Goal: Information Seeking & Learning: Learn about a topic

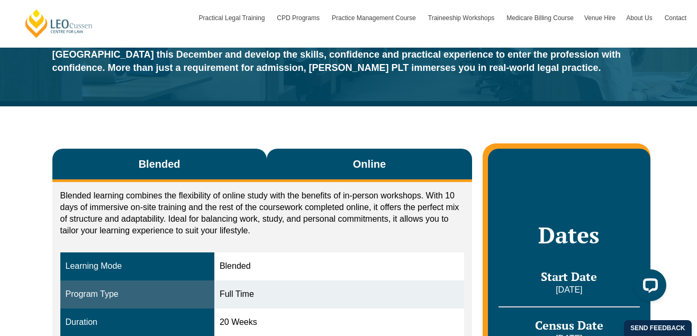
click at [359, 157] on span "Online" at bounding box center [369, 164] width 33 height 15
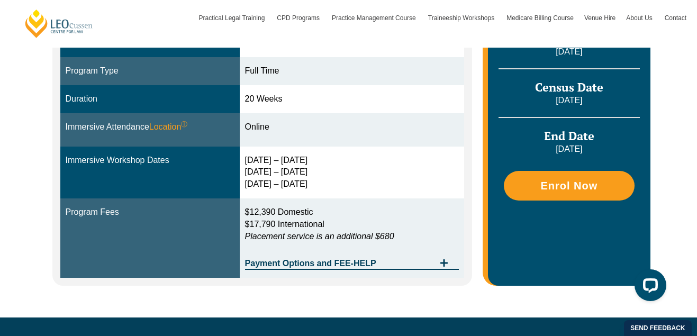
scroll to position [339, 0]
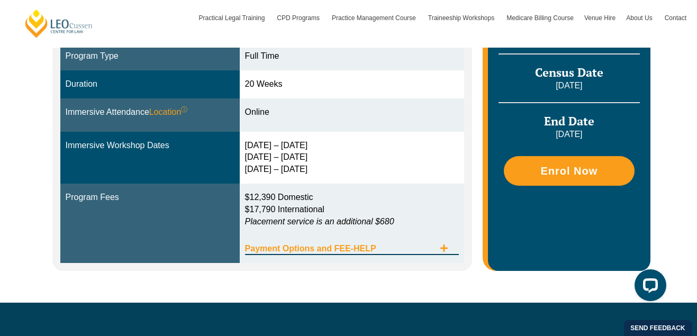
click at [441, 246] on icon "Tabs. Open items with Enter or Space, close with Escape and navigate using the …" at bounding box center [444, 248] width 8 height 8
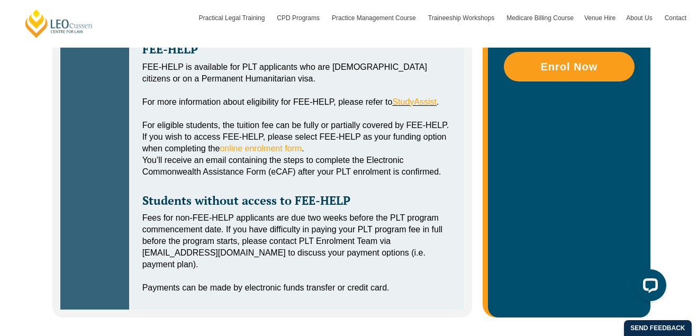
scroll to position [707, 0]
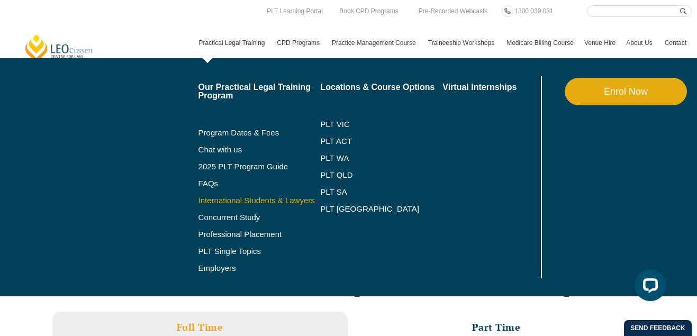
click at [277, 199] on link "International Students & Lawyers" at bounding box center [259, 200] width 122 height 8
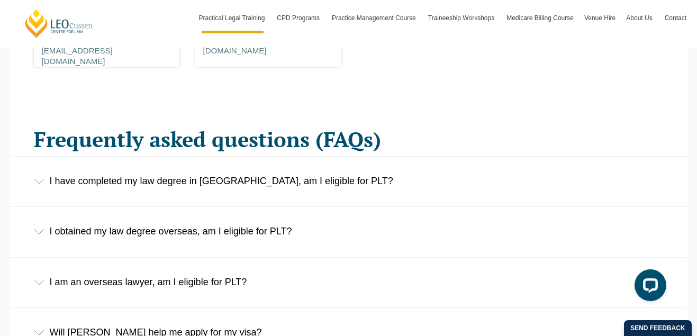
scroll to position [1557, 0]
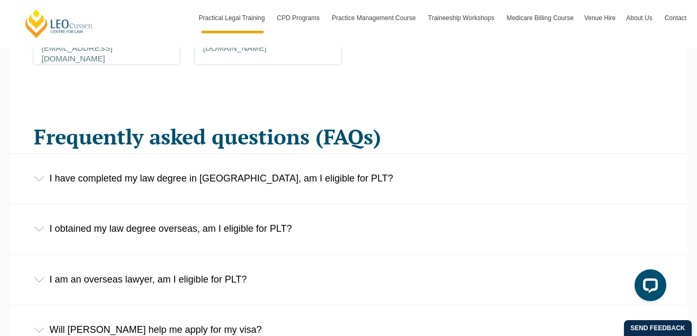
click at [386, 173] on div "I have completed my law degree in Australia, am I eligible for PLT?" at bounding box center [349, 178] width 678 height 49
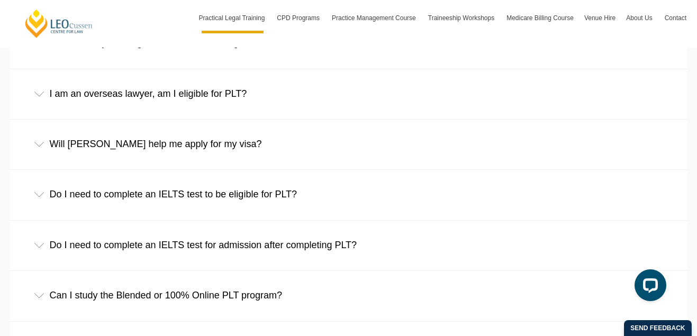
scroll to position [1815, 0]
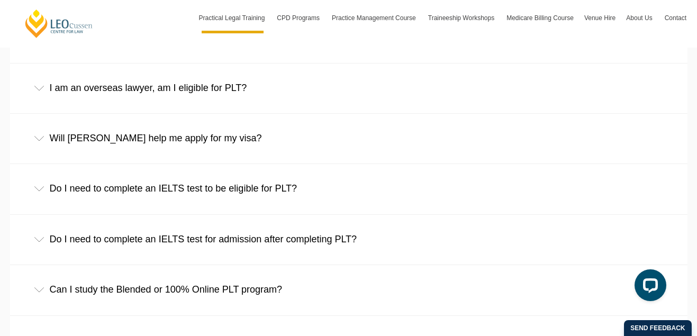
click at [393, 176] on div "Do I need to complete an IELTS test to be eligible for PLT?" at bounding box center [349, 188] width 678 height 49
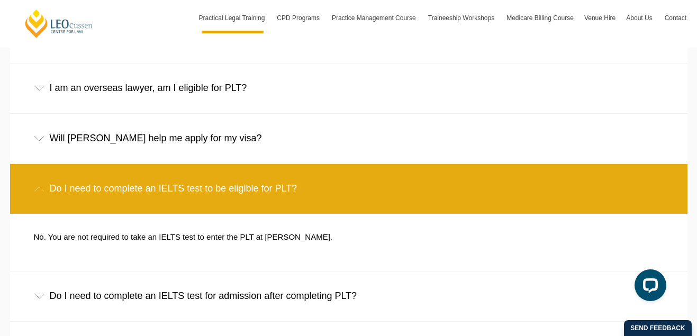
click at [394, 170] on div "Do I need to complete an IELTS test to be eligible for PLT?" at bounding box center [349, 188] width 678 height 49
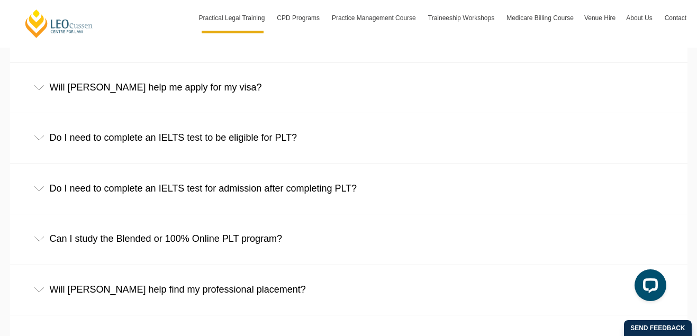
scroll to position [1912, 0]
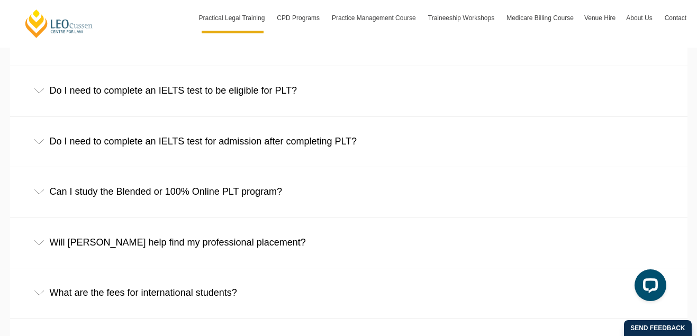
click at [392, 170] on div "Can I study the Blended or 100% Online PLT program?" at bounding box center [349, 191] width 678 height 49
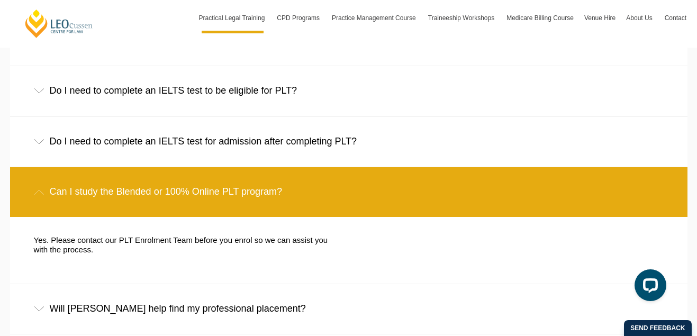
click at [396, 169] on div "Can I study the Blended or 100% Online PLT program?" at bounding box center [349, 191] width 678 height 49
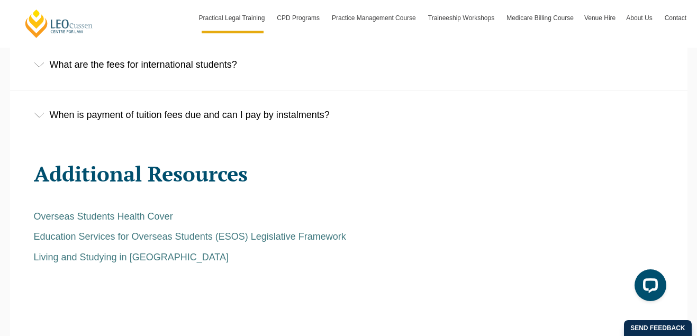
scroll to position [2132, 0]
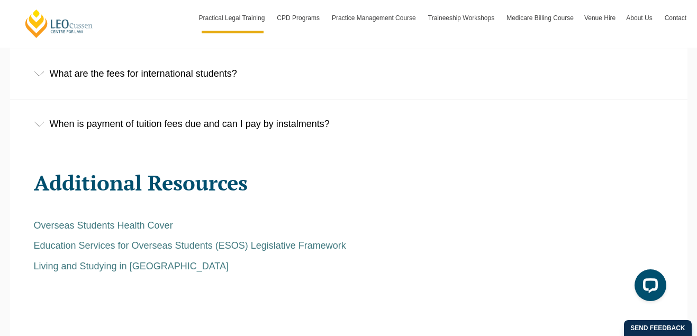
click at [322, 112] on div "When is payment of tuition fees due and can I pay by instalments?" at bounding box center [349, 124] width 678 height 49
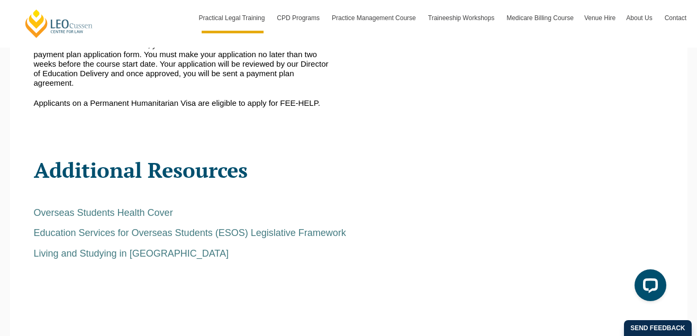
scroll to position [2313, 0]
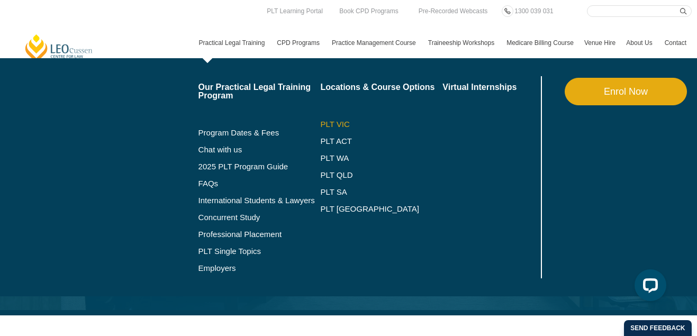
click at [326, 123] on link "PLT VIC" at bounding box center [381, 124] width 122 height 8
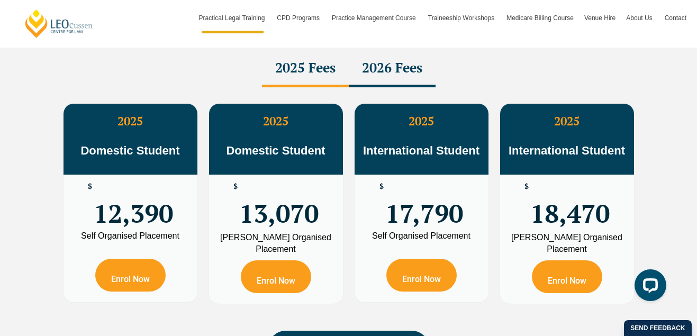
scroll to position [1921, 0]
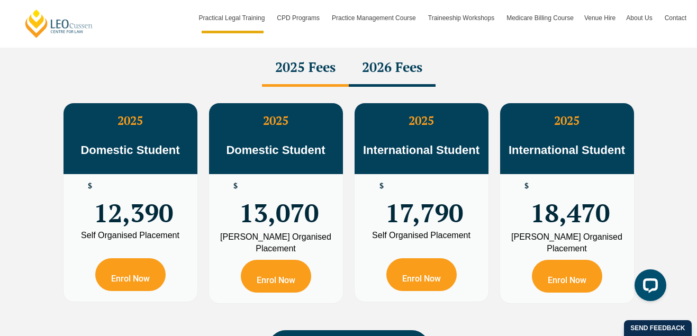
click at [382, 78] on div "2026 Fees" at bounding box center [392, 68] width 87 height 37
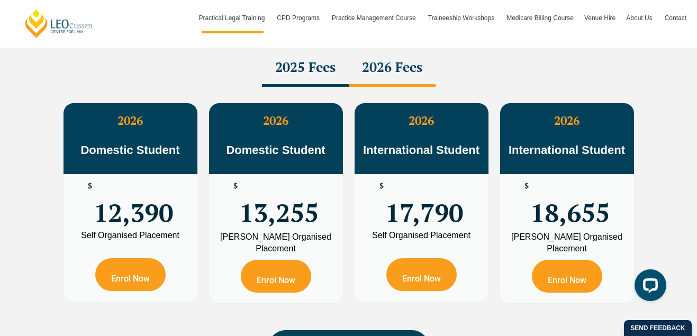
click at [339, 70] on div "2025 Fees" at bounding box center [305, 68] width 87 height 37
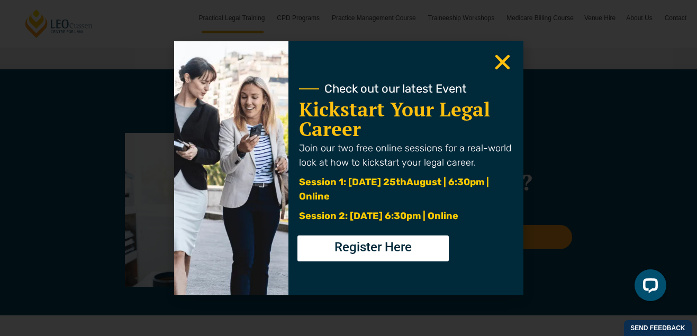
scroll to position [2256, 0]
click at [496, 63] on icon "Close" at bounding box center [502, 62] width 21 height 21
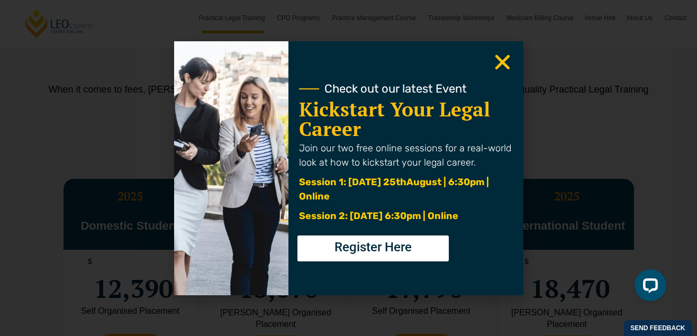
scroll to position [1825, 0]
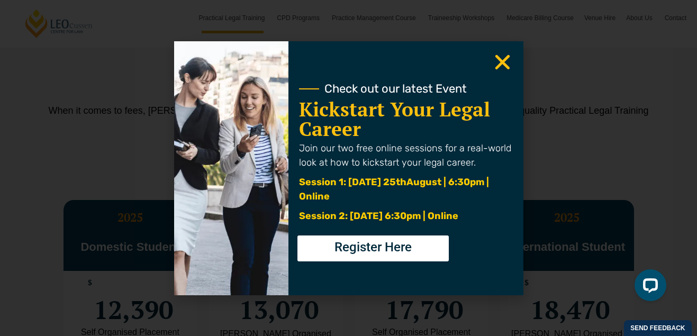
click at [504, 56] on icon "Close" at bounding box center [502, 62] width 21 height 21
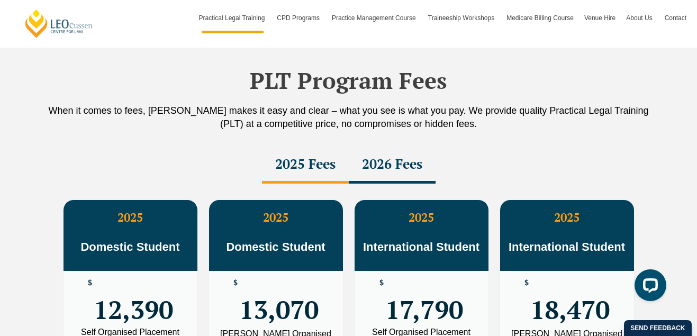
click at [506, 57] on div "PLT Program Fees When it comes to fees, Leo Cussen makes it easy and clear – wh…" at bounding box center [348, 264] width 603 height 458
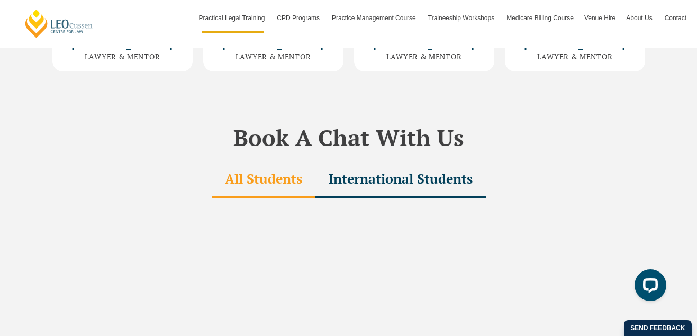
scroll to position [3141, 0]
click at [399, 161] on div "International Students" at bounding box center [400, 179] width 170 height 37
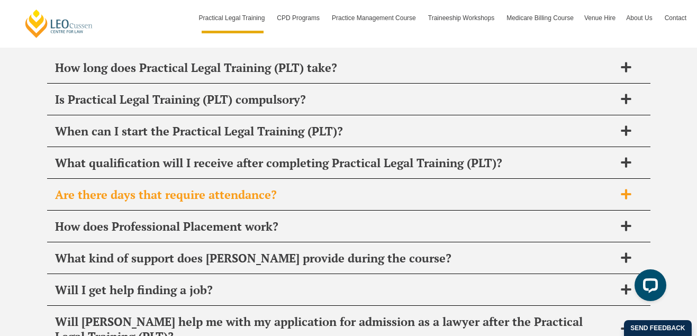
scroll to position [5080, 0]
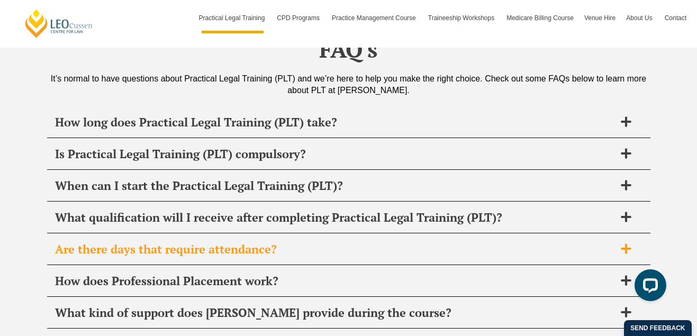
click at [526, 242] on span "Are there days that require attendance?" at bounding box center [335, 249] width 560 height 15
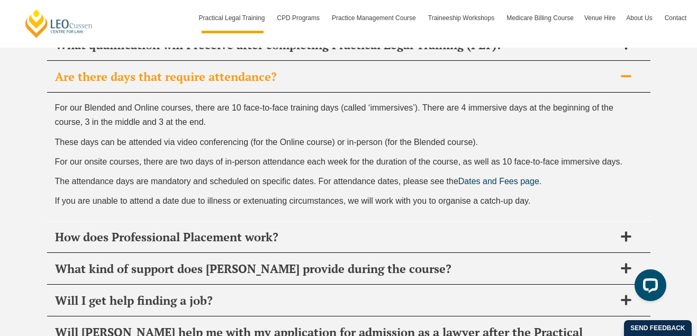
scroll to position [5262, 0]
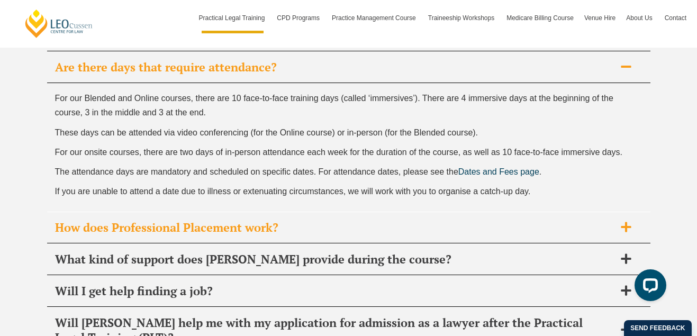
click at [503, 212] on div "How does Professional Placement work?" at bounding box center [348, 227] width 603 height 31
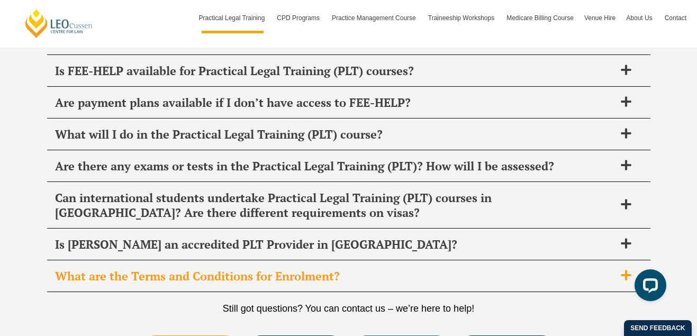
scroll to position [5602, 0]
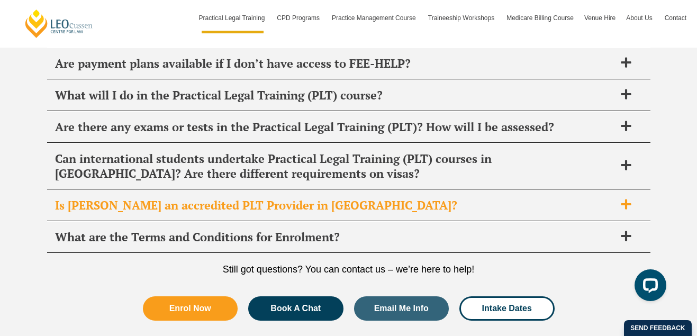
click at [366, 198] on span "Is Leo Cussen an accredited PLT Provider in VIC?" at bounding box center [335, 205] width 560 height 15
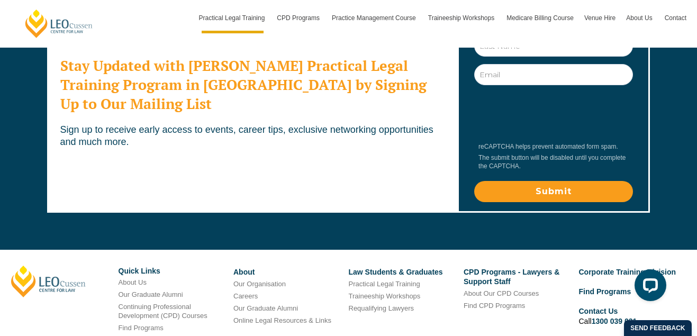
scroll to position [5982, 0]
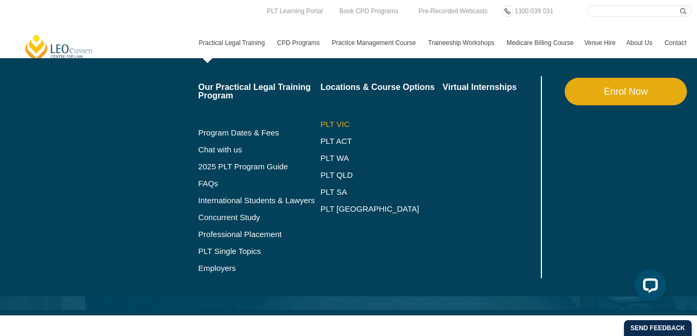
click at [327, 129] on li "PLT VIC" at bounding box center [381, 124] width 122 height 17
click at [321, 123] on link "PLT VIC" at bounding box center [381, 124] width 122 height 8
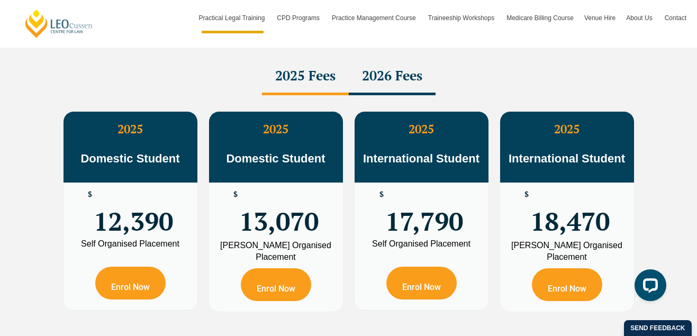
scroll to position [1913, 0]
click at [392, 77] on div "2026 Fees" at bounding box center [392, 76] width 87 height 37
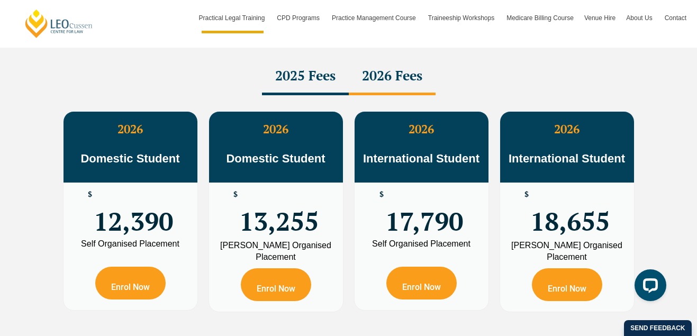
drag, startPoint x: 321, startPoint y: 70, endPoint x: 329, endPoint y: 69, distance: 8.0
click at [321, 70] on div "2025 Fees" at bounding box center [305, 76] width 87 height 37
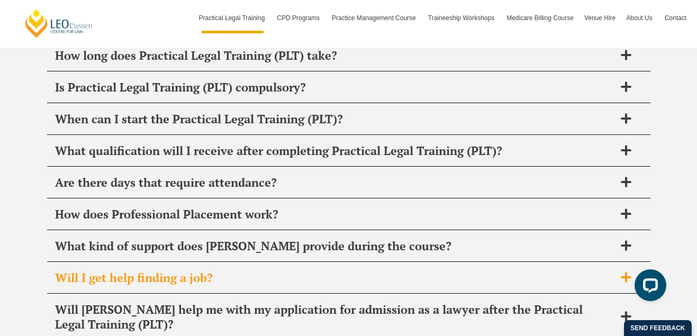
scroll to position [5208, 0]
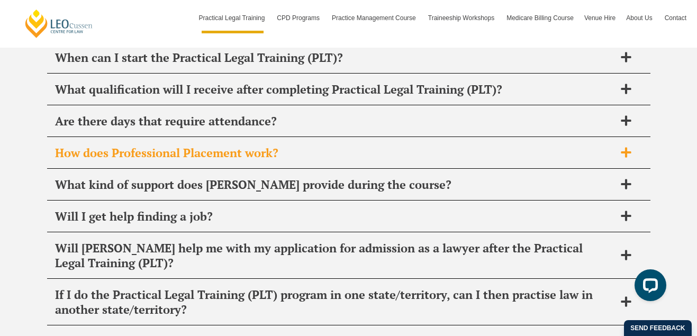
click at [322, 146] on span "How does Professional Placement work?" at bounding box center [335, 153] width 560 height 15
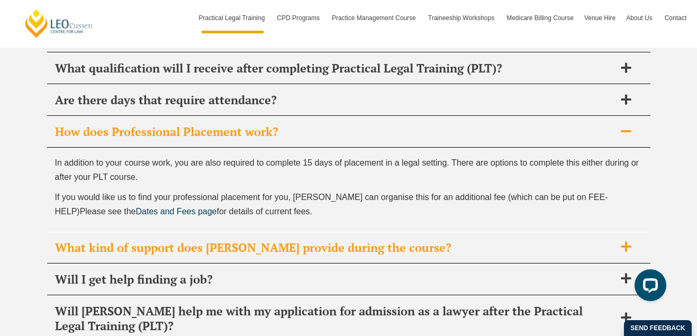
scroll to position [5236, 0]
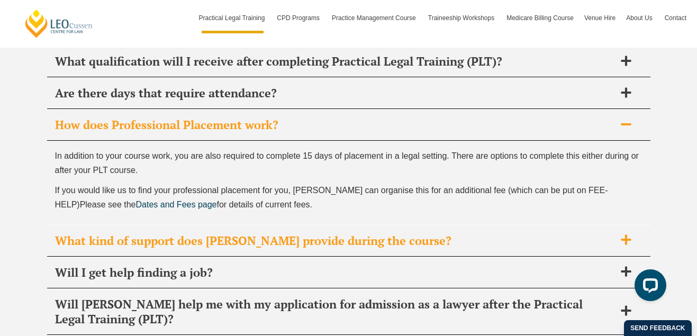
click at [266, 225] on div "What kind of support does Leo Cussen provide during the course?" at bounding box center [348, 240] width 603 height 31
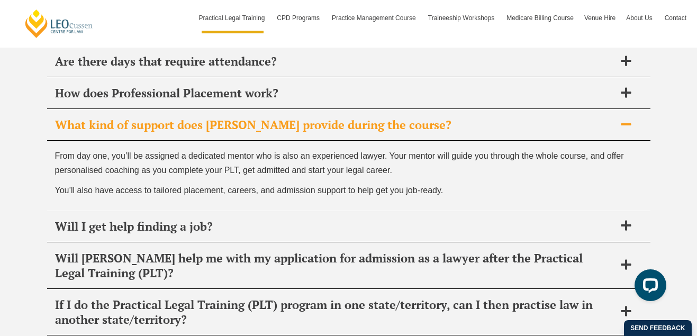
scroll to position [5275, 0]
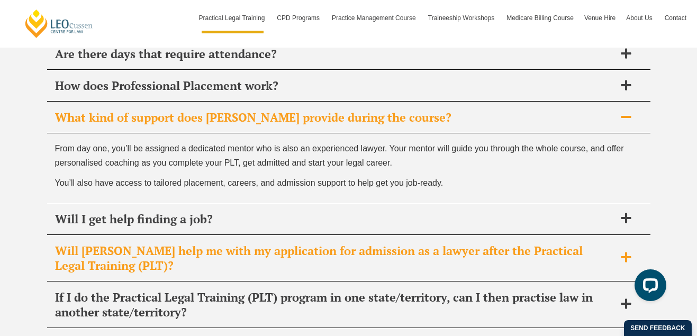
click at [259, 243] on span "Will [PERSON_NAME] help me with my application for admission as a lawyer after …" at bounding box center [335, 258] width 560 height 30
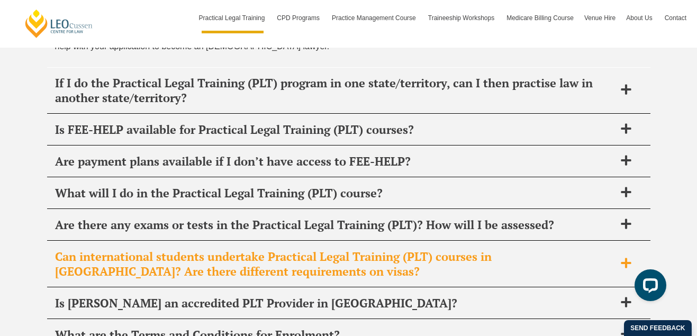
scroll to position [5472, 0]
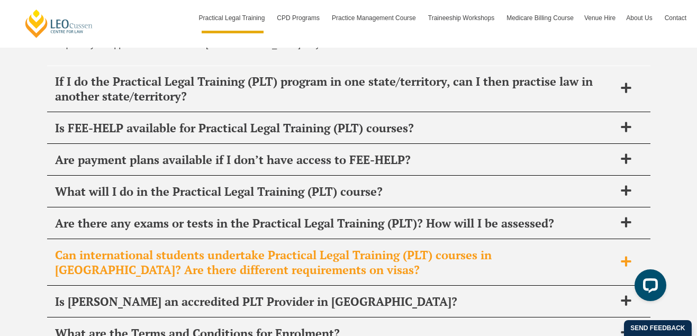
click at [323, 248] on span "Can international students undertake Practical Legal Training (PLT) courses in …" at bounding box center [335, 263] width 560 height 30
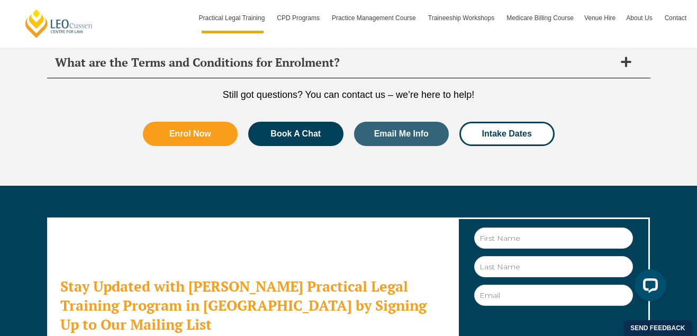
scroll to position [5796, 0]
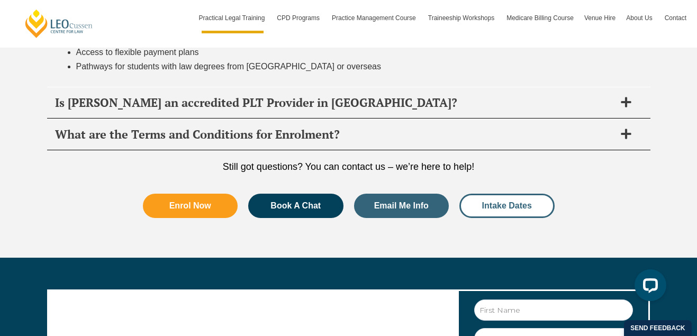
click at [498, 202] on span "Intake Dates" at bounding box center [507, 206] width 50 height 8
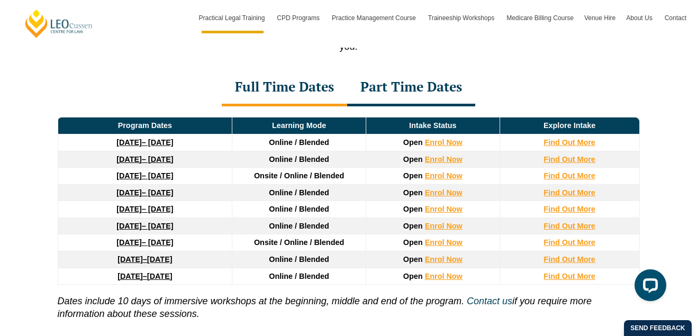
scroll to position [1444, 0]
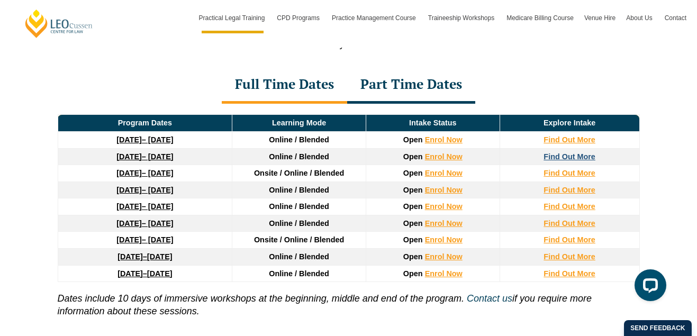
click at [561, 161] on strong "Find Out More" at bounding box center [570, 156] width 52 height 8
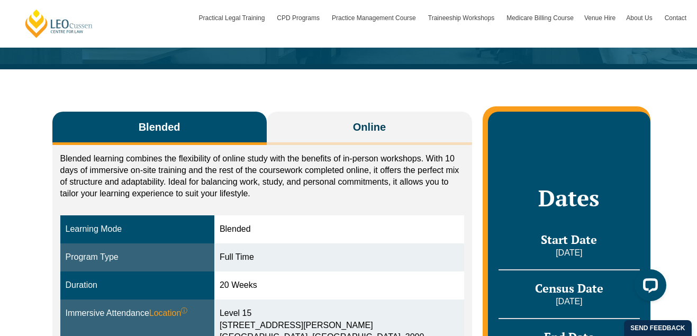
scroll to position [153, 0]
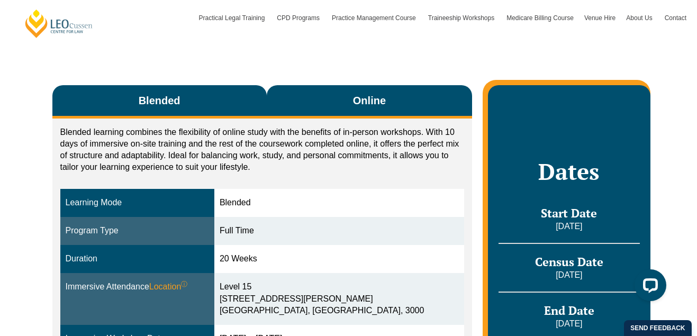
click at [327, 98] on button "Online" at bounding box center [370, 101] width 206 height 33
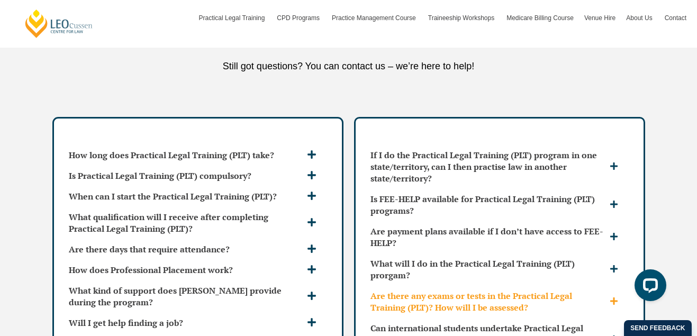
scroll to position [2777, 0]
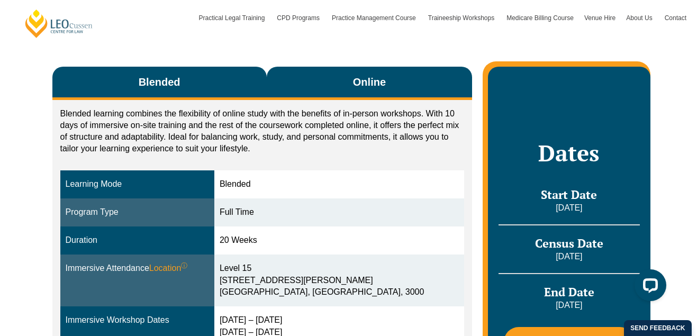
scroll to position [202, 0]
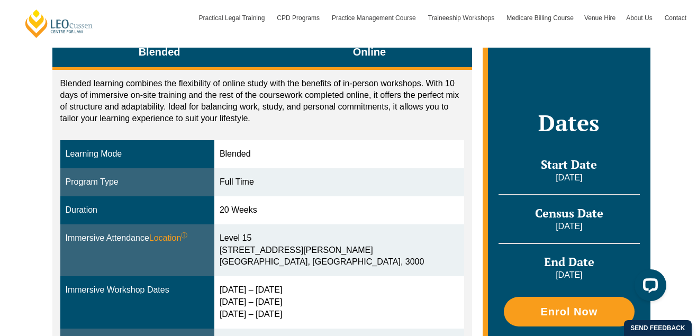
click at [330, 58] on button "Online" at bounding box center [370, 53] width 206 height 33
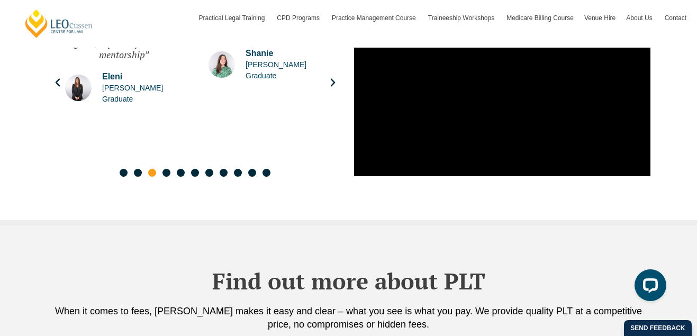
scroll to position [1156, 0]
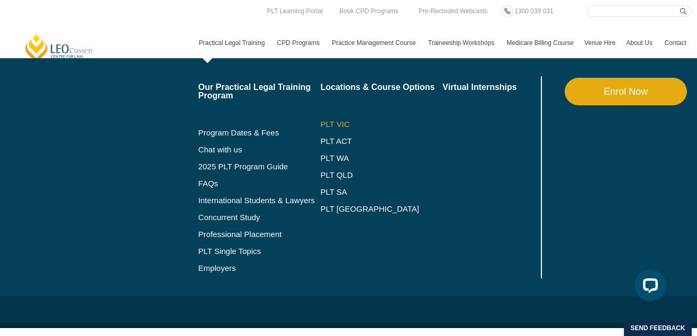
click at [320, 126] on link "PLT VIC" at bounding box center [381, 124] width 122 height 8
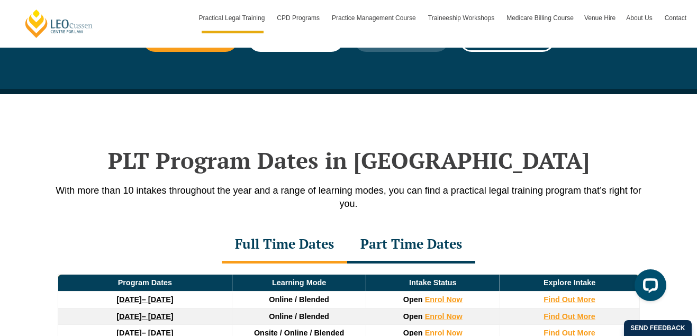
scroll to position [1455, 0]
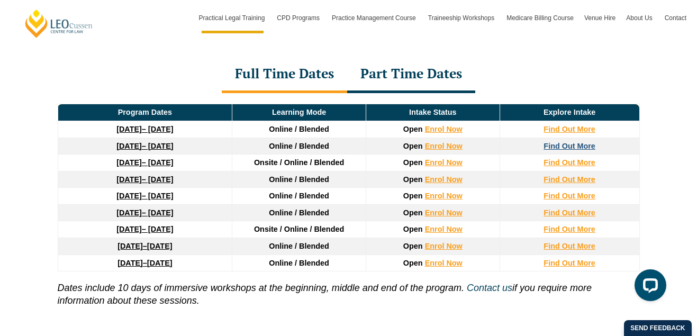
click at [564, 148] on strong "Find Out More" at bounding box center [570, 146] width 52 height 8
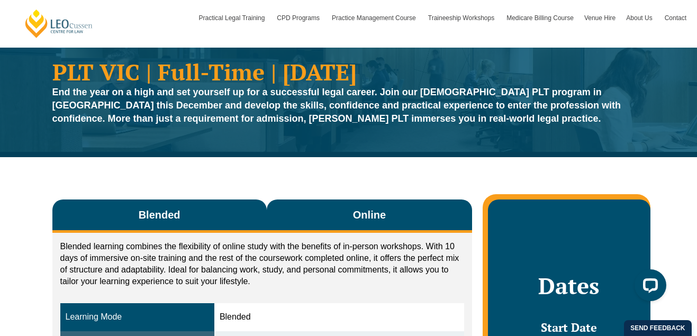
click at [359, 230] on button "Online" at bounding box center [370, 216] width 206 height 33
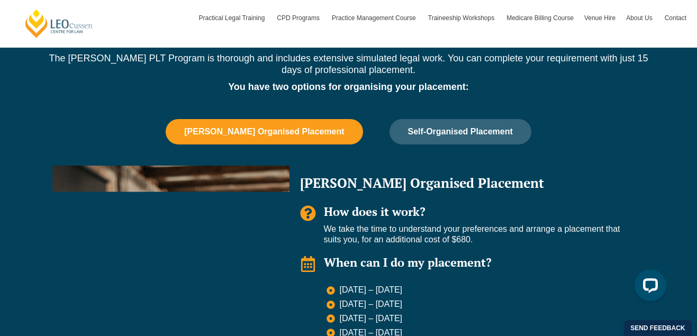
scroll to position [714, 0]
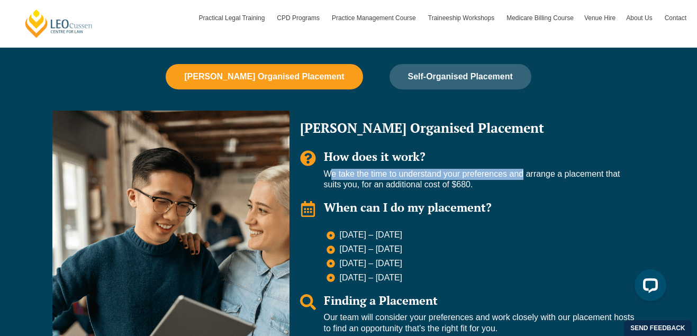
drag, startPoint x: 323, startPoint y: 175, endPoint x: 521, endPoint y: 175, distance: 198.0
click at [521, 175] on div "How does it work? We take the time to understand your preferences and arrange a…" at bounding box center [467, 170] width 335 height 40
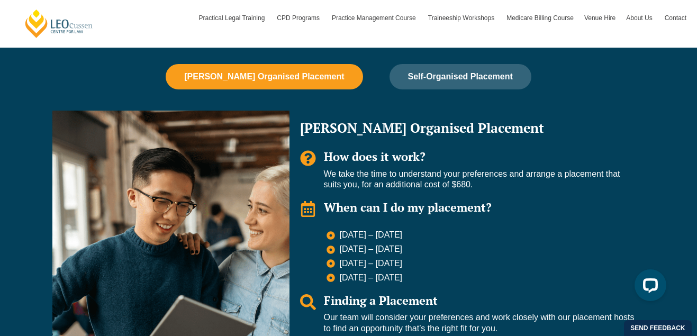
click at [547, 178] on p "We take the time to understand your preferences and arrange a placement that su…" at bounding box center [479, 180] width 311 height 22
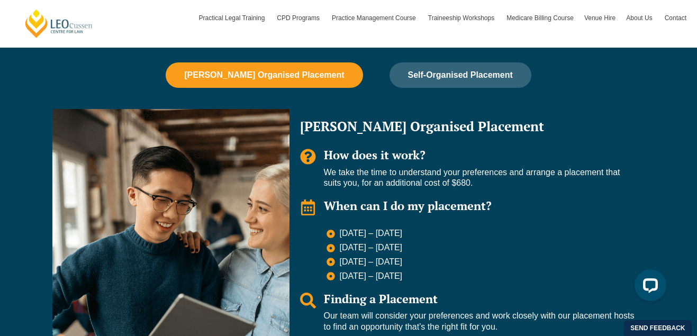
scroll to position [716, 0]
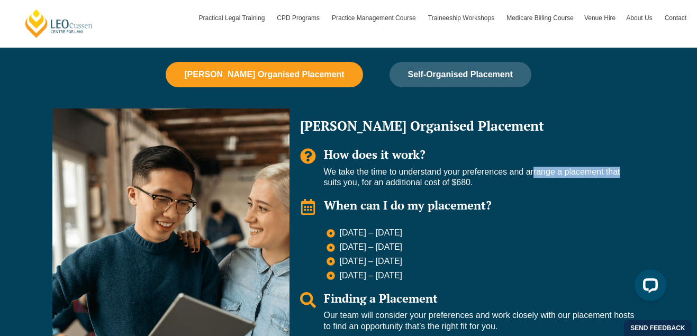
drag, startPoint x: 531, startPoint y: 174, endPoint x: 616, endPoint y: 177, distance: 85.3
click at [616, 177] on p "We take the time to understand your preferences and arrange a placement that su…" at bounding box center [479, 178] width 311 height 22
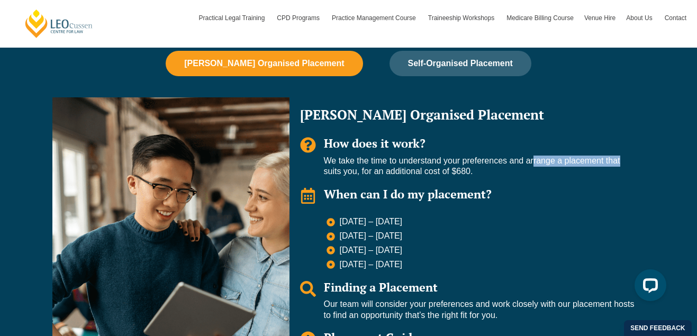
scroll to position [730, 0]
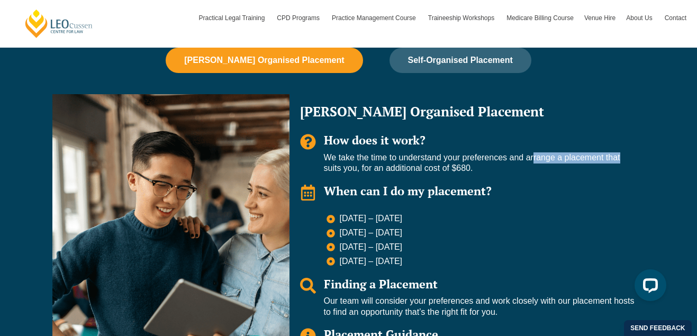
drag, startPoint x: 453, startPoint y: 166, endPoint x: 480, endPoint y: 170, distance: 26.8
click at [477, 171] on p "We take the time to understand your preferences and arrange a placement that su…" at bounding box center [479, 163] width 311 height 22
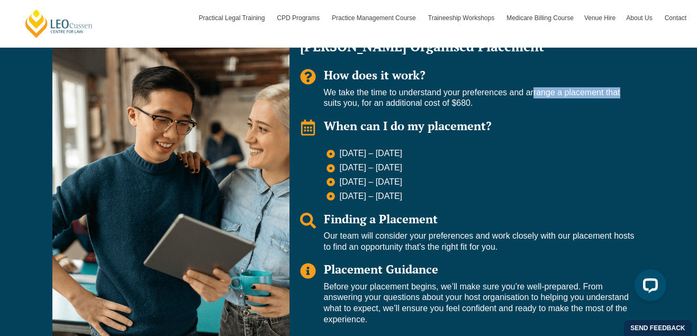
scroll to position [800, 0]
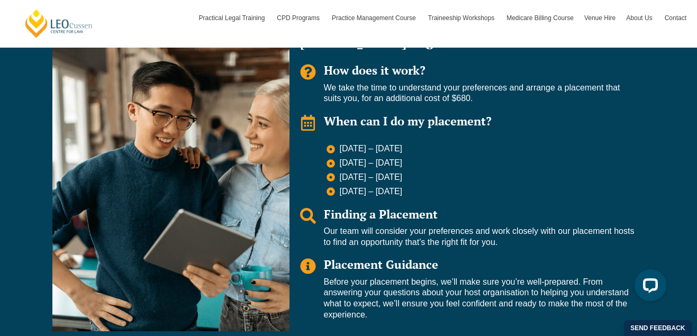
drag, startPoint x: 341, startPoint y: 148, endPoint x: 405, endPoint y: 150, distance: 63.6
click at [403, 150] on span "11 May – 29 May 2026" at bounding box center [370, 148] width 66 height 11
drag, startPoint x: 340, startPoint y: 149, endPoint x: 456, endPoint y: 159, distance: 115.9
click at [440, 147] on li "11 May – 29 May 2026" at bounding box center [481, 149] width 308 height 13
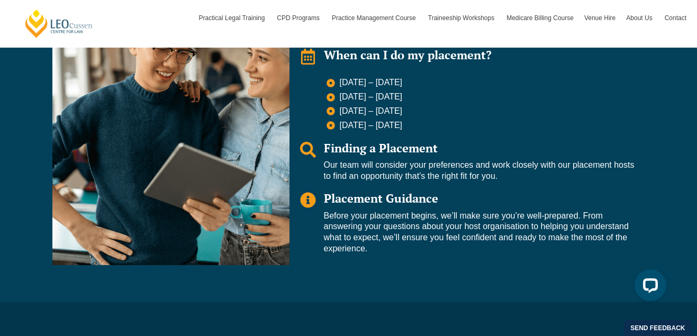
scroll to position [872, 0]
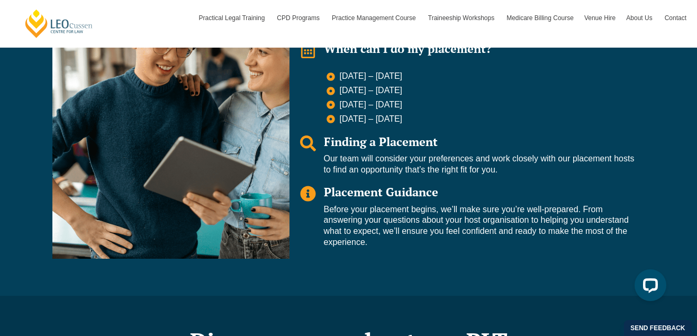
drag, startPoint x: 326, startPoint y: 210, endPoint x: 557, endPoint y: 246, distance: 234.1
click at [557, 246] on p "Before your placement begins, we’ll make sure you’re well-prepared. From answer…" at bounding box center [479, 226] width 311 height 44
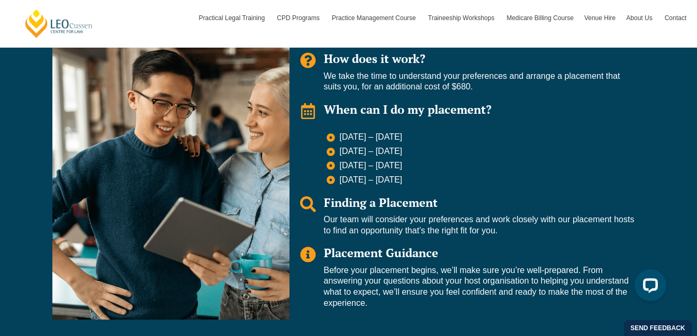
scroll to position [808, 0]
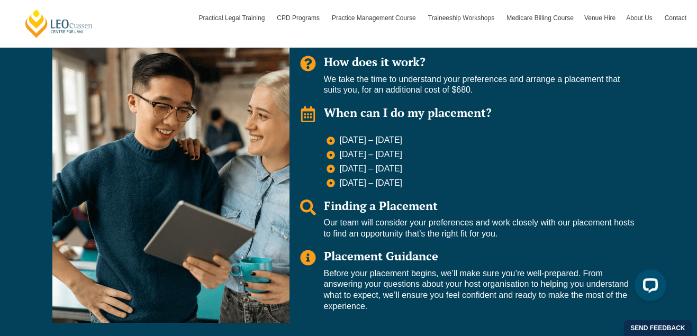
drag, startPoint x: 356, startPoint y: 77, endPoint x: 611, endPoint y: 111, distance: 257.4
click at [607, 98] on div "Leo Organised Placement How does it work? We take the time to understand your p…" at bounding box center [468, 169] width 356 height 306
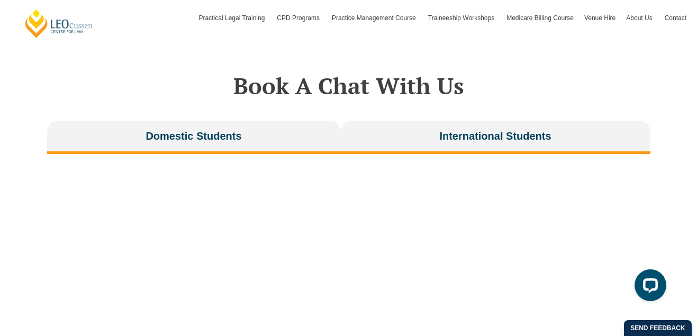
scroll to position [2136, 0]
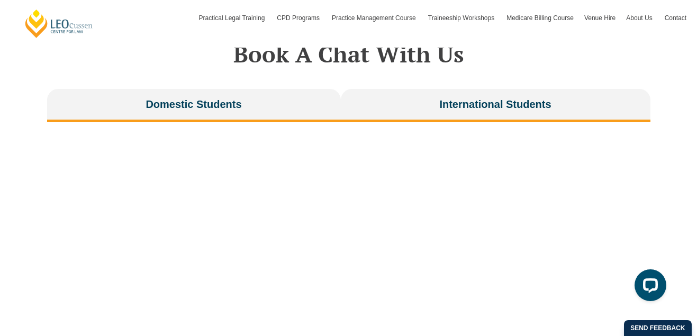
click at [530, 97] on span "International Students" at bounding box center [495, 104] width 112 height 15
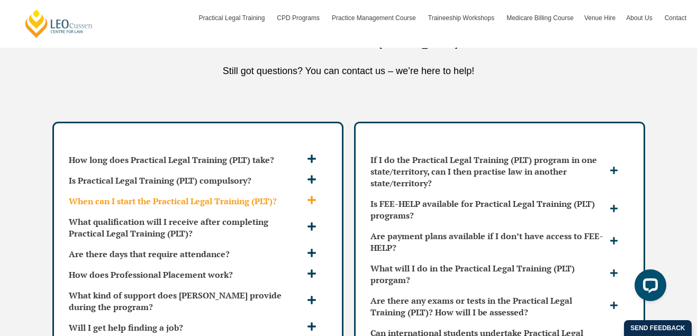
scroll to position [2835, 0]
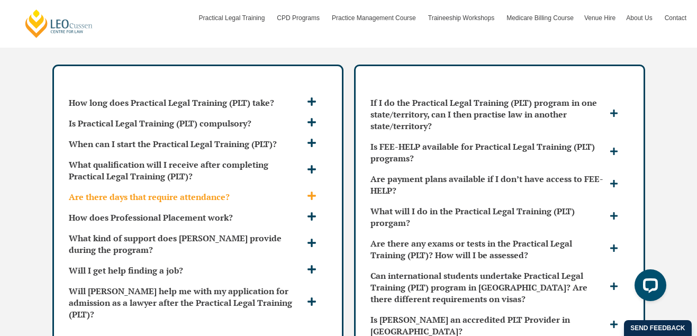
click at [150, 191] on h3 "Are there days that require attendance?" at bounding box center [187, 197] width 236 height 12
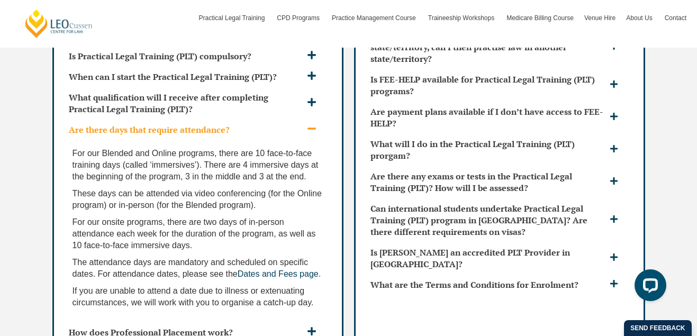
scroll to position [2907, 0]
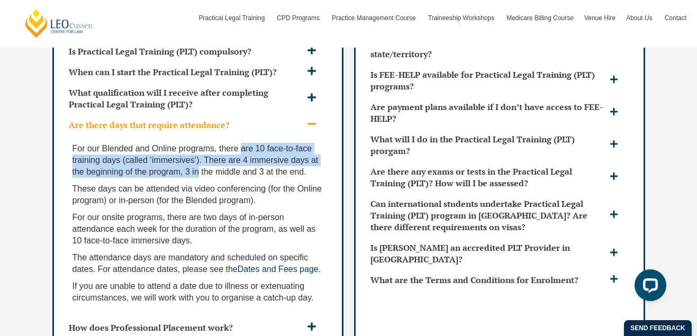
drag, startPoint x: 240, startPoint y: 128, endPoint x: 206, endPoint y: 147, distance: 39.3
click at [199, 146] on span "For our Blended and Online programs, there are 10 face-to-face training days (c…" at bounding box center [196, 160] width 246 height 32
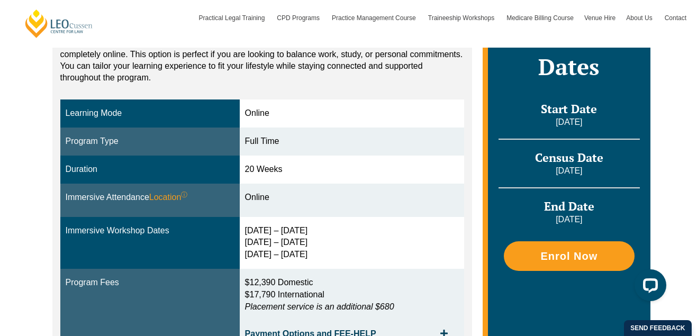
scroll to position [0, 0]
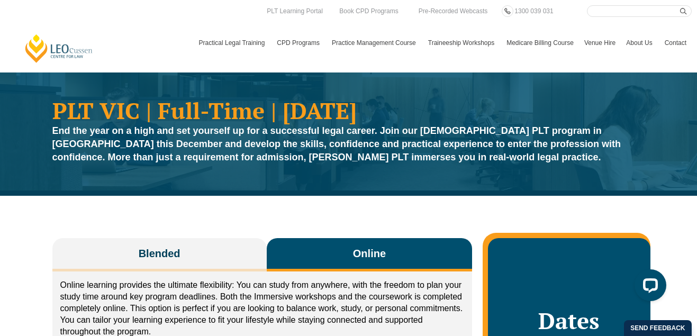
click at [601, 11] on input "Search here" at bounding box center [639, 11] width 105 height 12
type input "oversea"
click at [680, 5] on button "submit" at bounding box center [686, 11] width 12 height 12
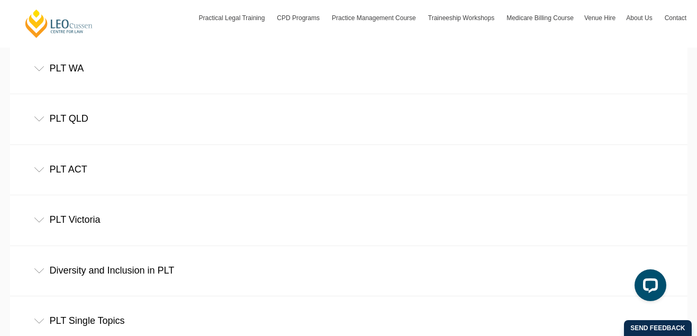
scroll to position [811, 0]
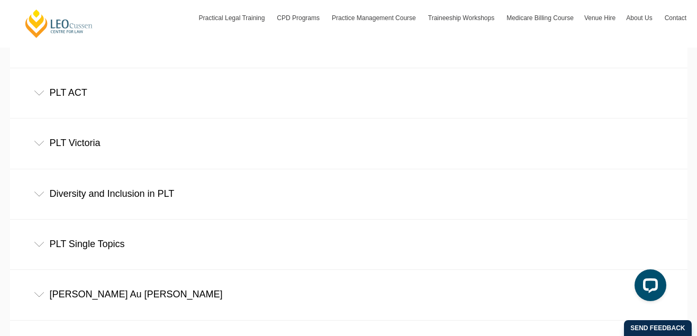
click at [151, 150] on div "PLT Victoria" at bounding box center [349, 143] width 678 height 49
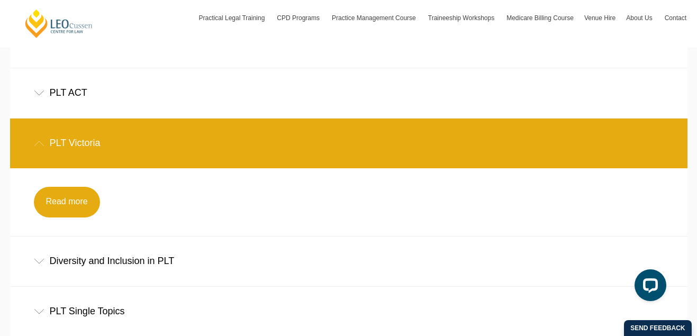
scroll to position [814, 0]
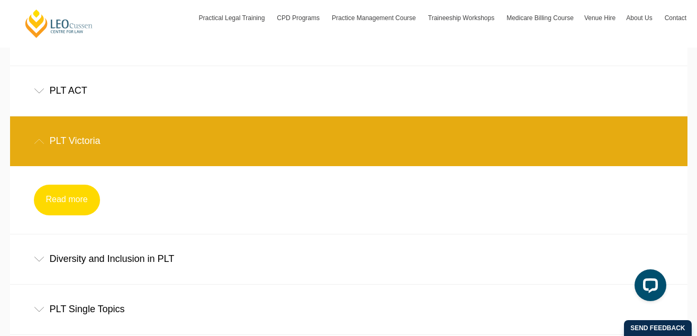
click at [70, 211] on link "Read more" at bounding box center [67, 200] width 66 height 31
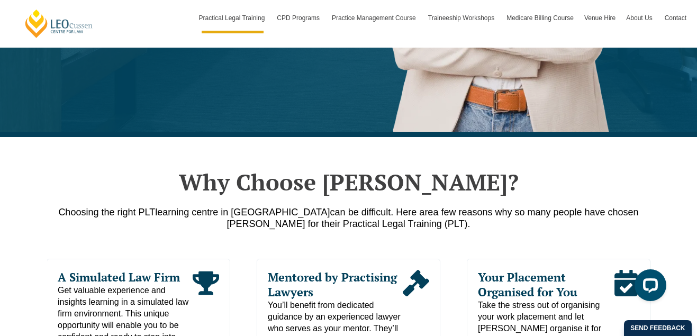
scroll to position [574, 0]
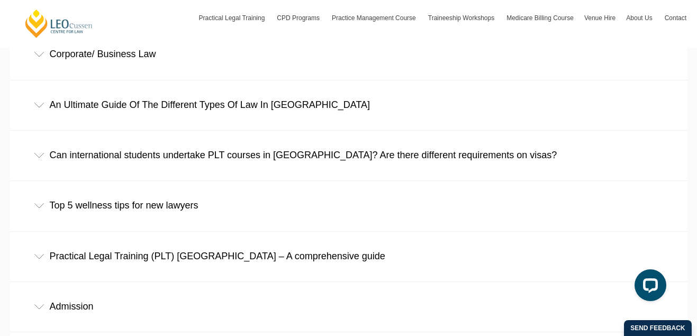
scroll to position [1154, 0]
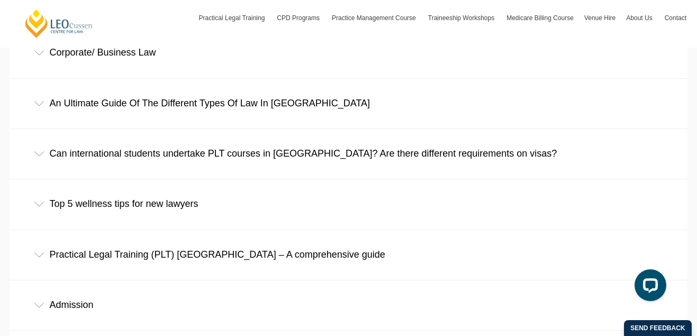
click at [185, 160] on div "Can international students undertake PLT courses in [GEOGRAPHIC_DATA]? Are ther…" at bounding box center [349, 153] width 678 height 49
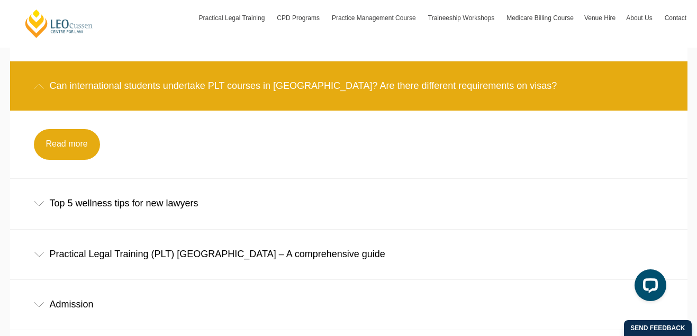
scroll to position [1222, 0]
click at [75, 146] on link "Read more" at bounding box center [67, 144] width 66 height 31
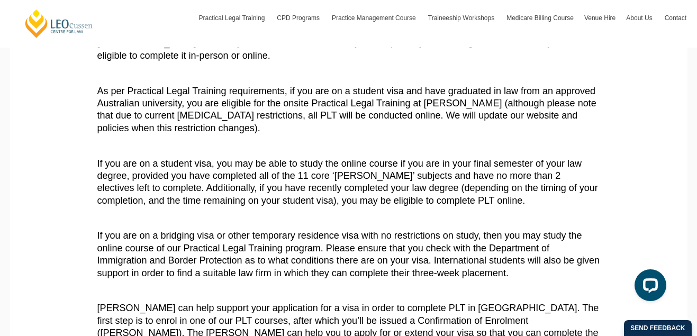
scroll to position [416, 0]
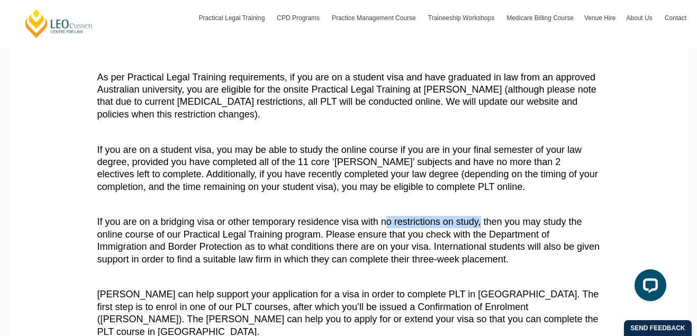
drag, startPoint x: 387, startPoint y: 211, endPoint x: 484, endPoint y: 211, distance: 97.4
click at [484, 216] on span "If you are on a bridging visa or other temporary residence visa with no restric…" at bounding box center [348, 240] width 503 height 48
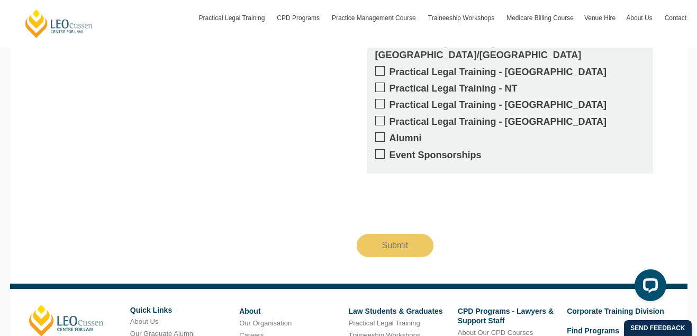
scroll to position [1279, 0]
